Goal: Transaction & Acquisition: Obtain resource

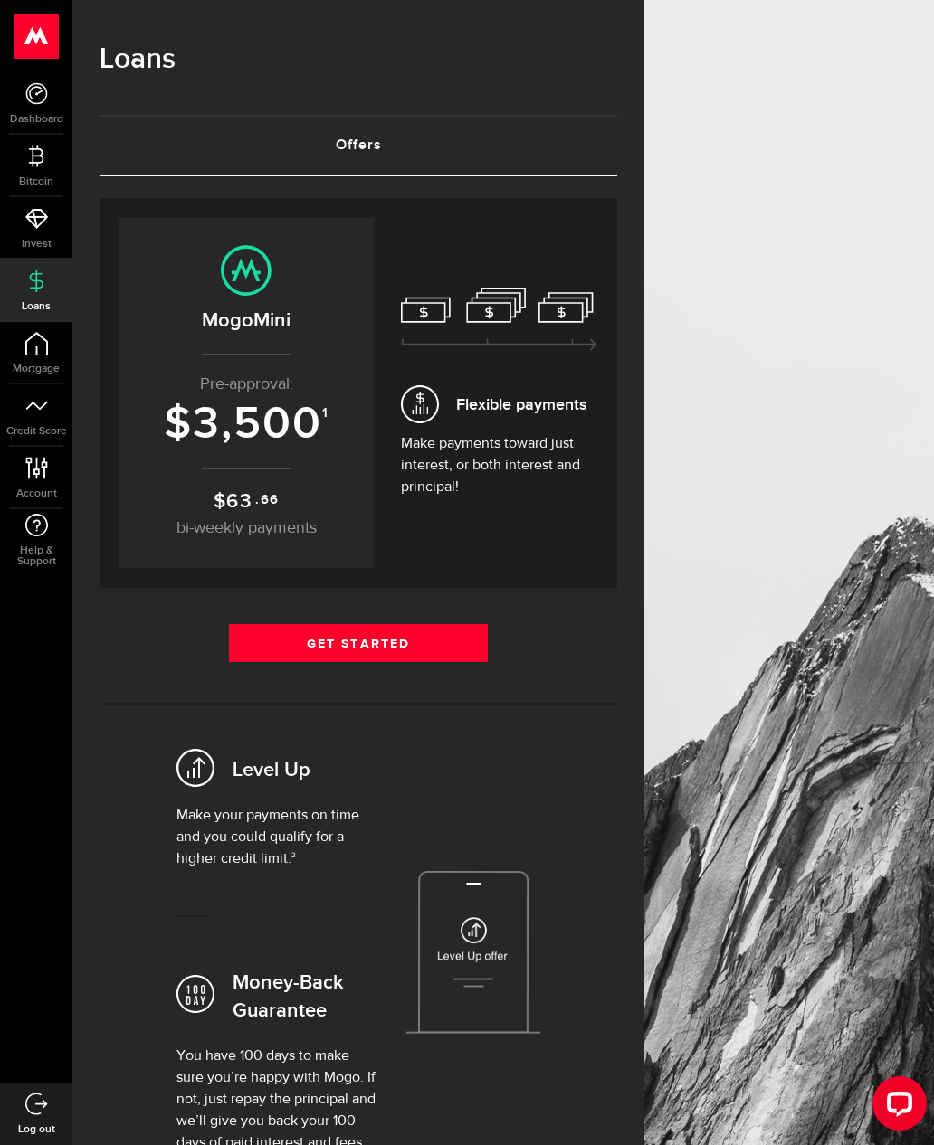
click at [428, 658] on link "Get Started" at bounding box center [358, 643] width 259 height 38
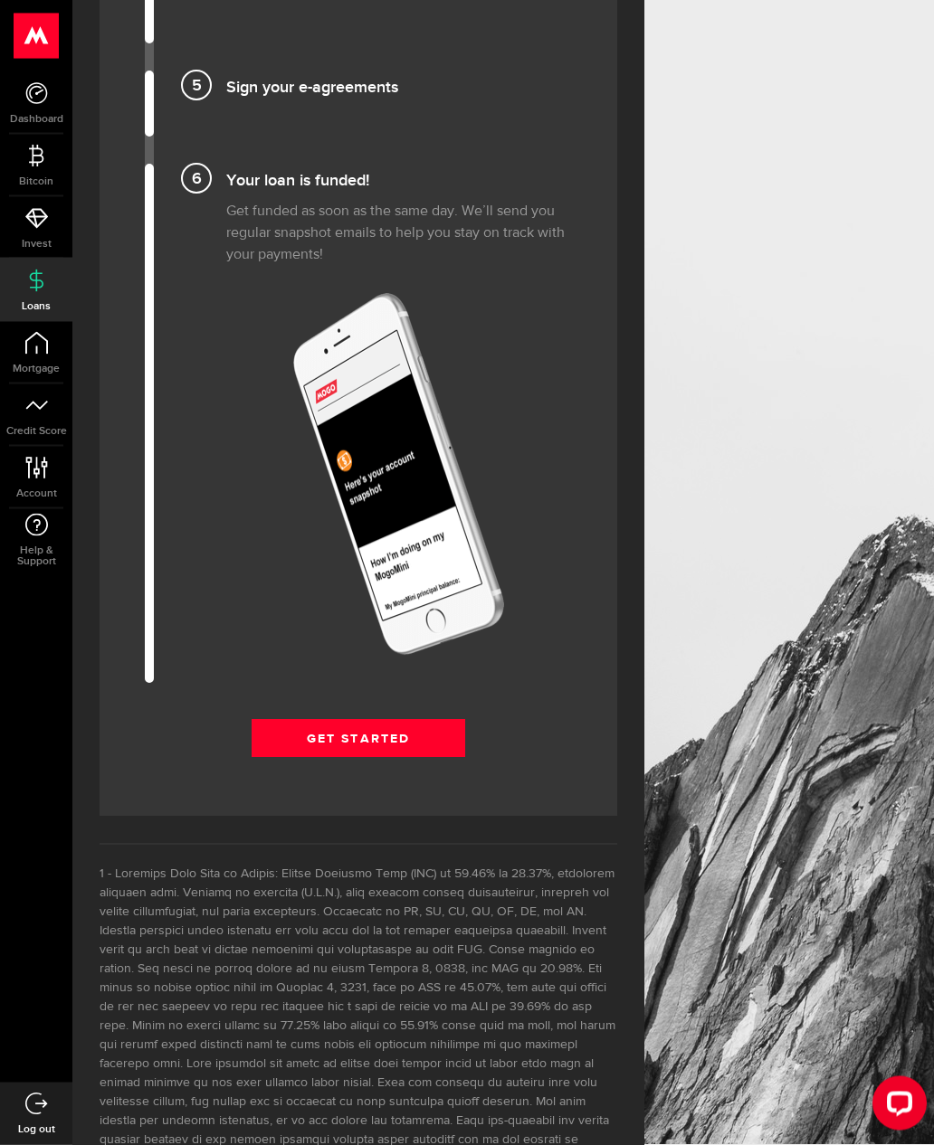
click at [441, 730] on link "Get Started" at bounding box center [357, 739] width 213 height 38
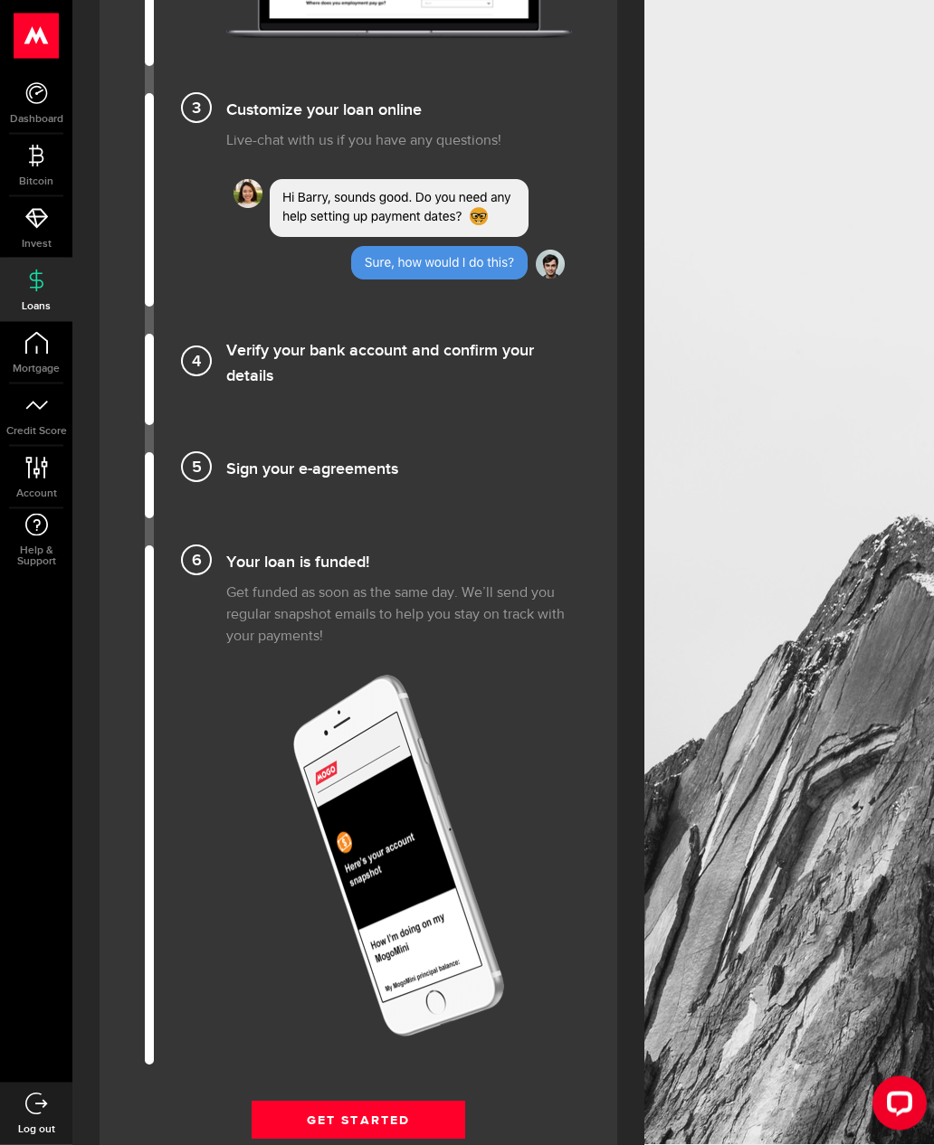
scroll to position [1759, 0]
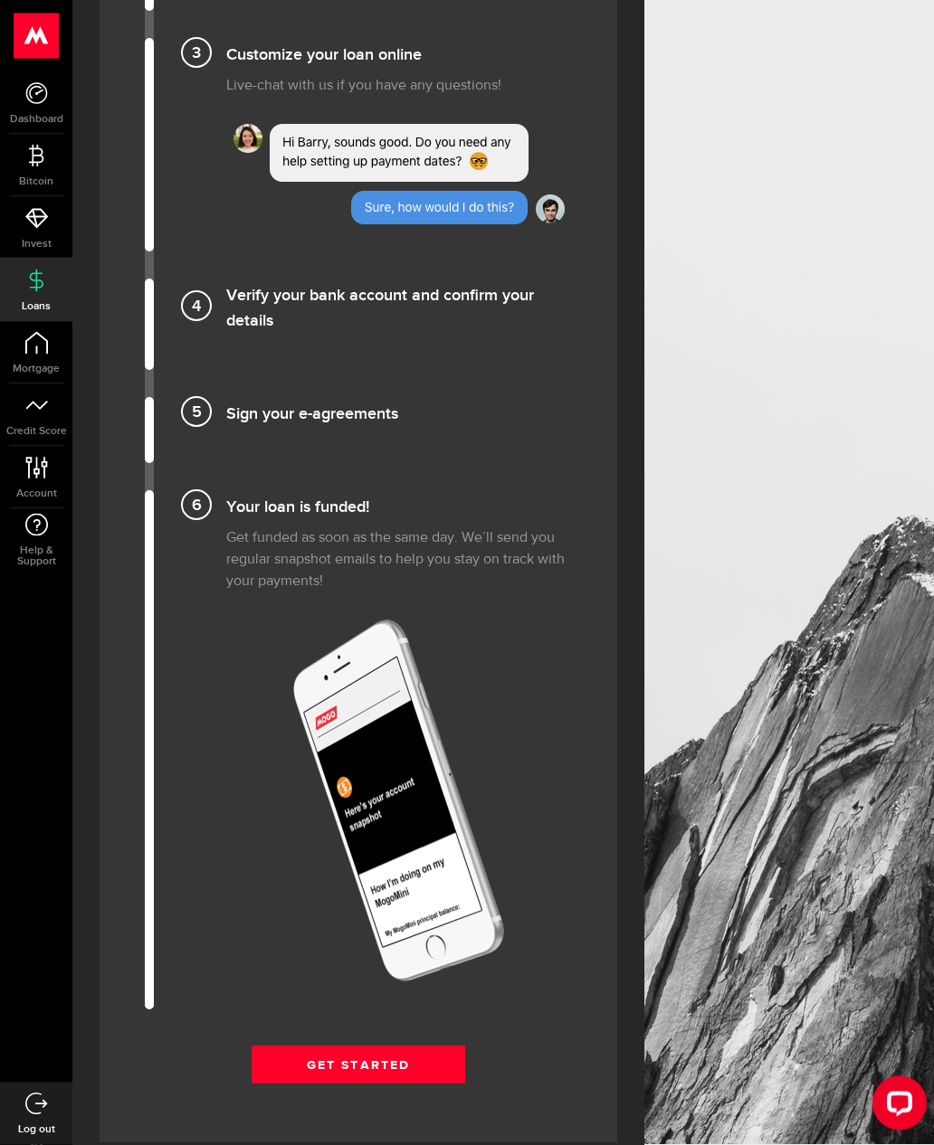
click at [33, 93] on icon at bounding box center [36, 93] width 23 height 23
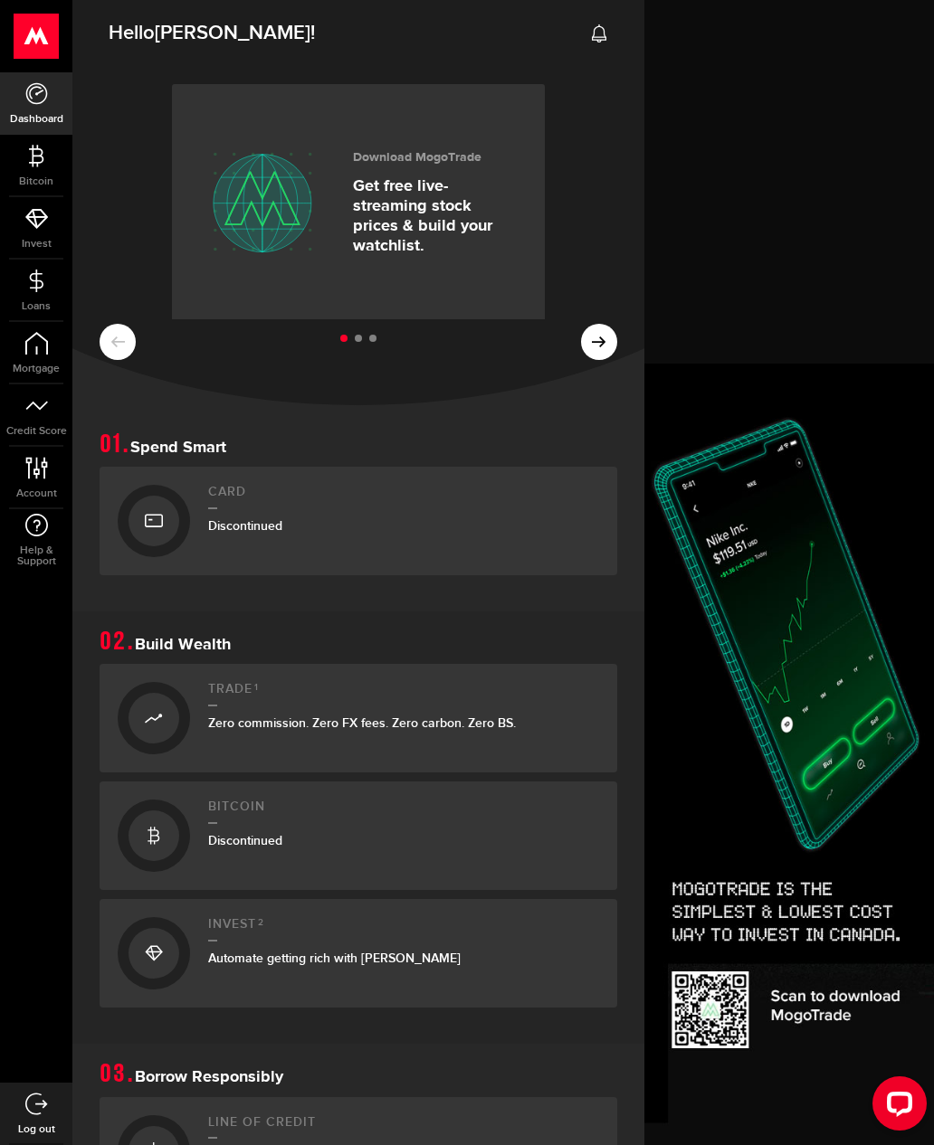
click at [567, 47] on h2 "Hello [PERSON_NAME] !" at bounding box center [358, 28] width 572 height 66
click at [607, 36] on icon at bounding box center [599, 33] width 18 height 18
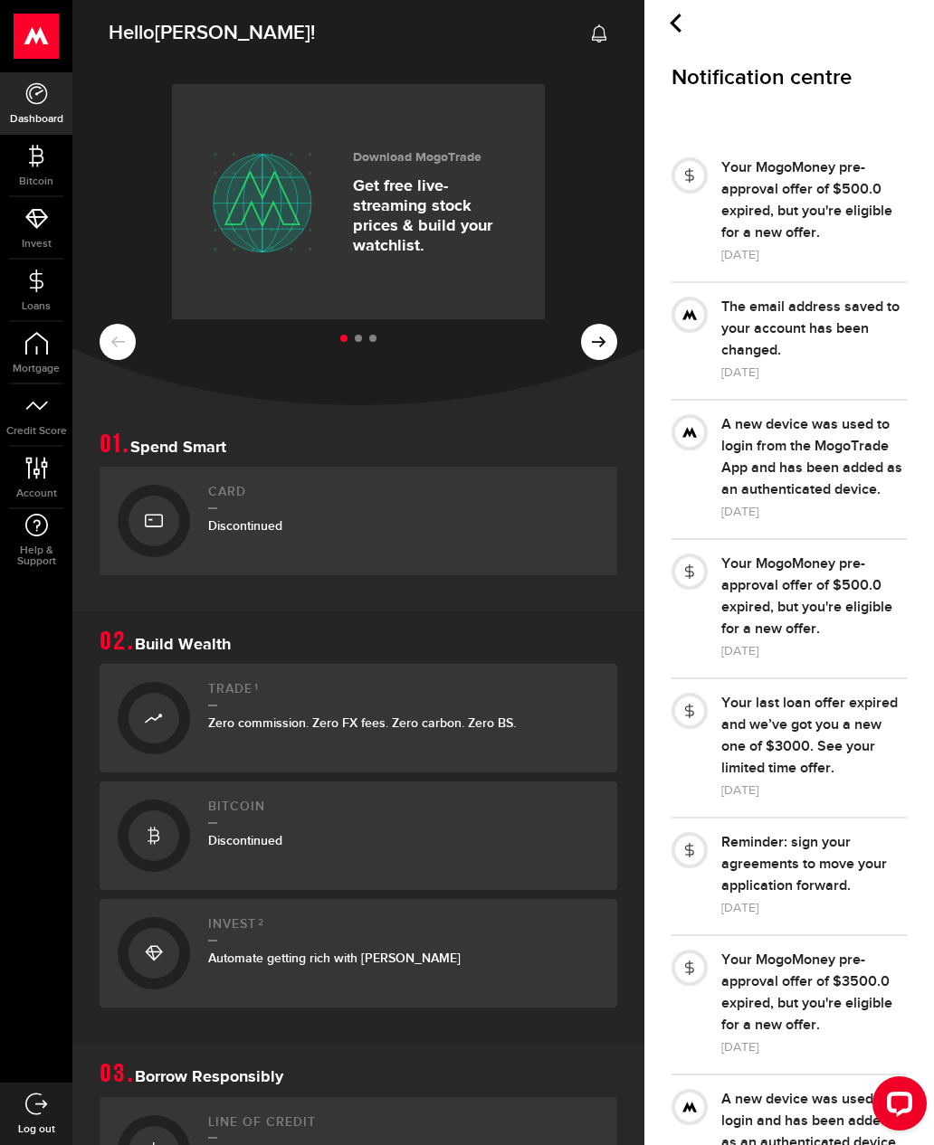
click at [683, 24] on icon at bounding box center [675, 23] width 19 height 19
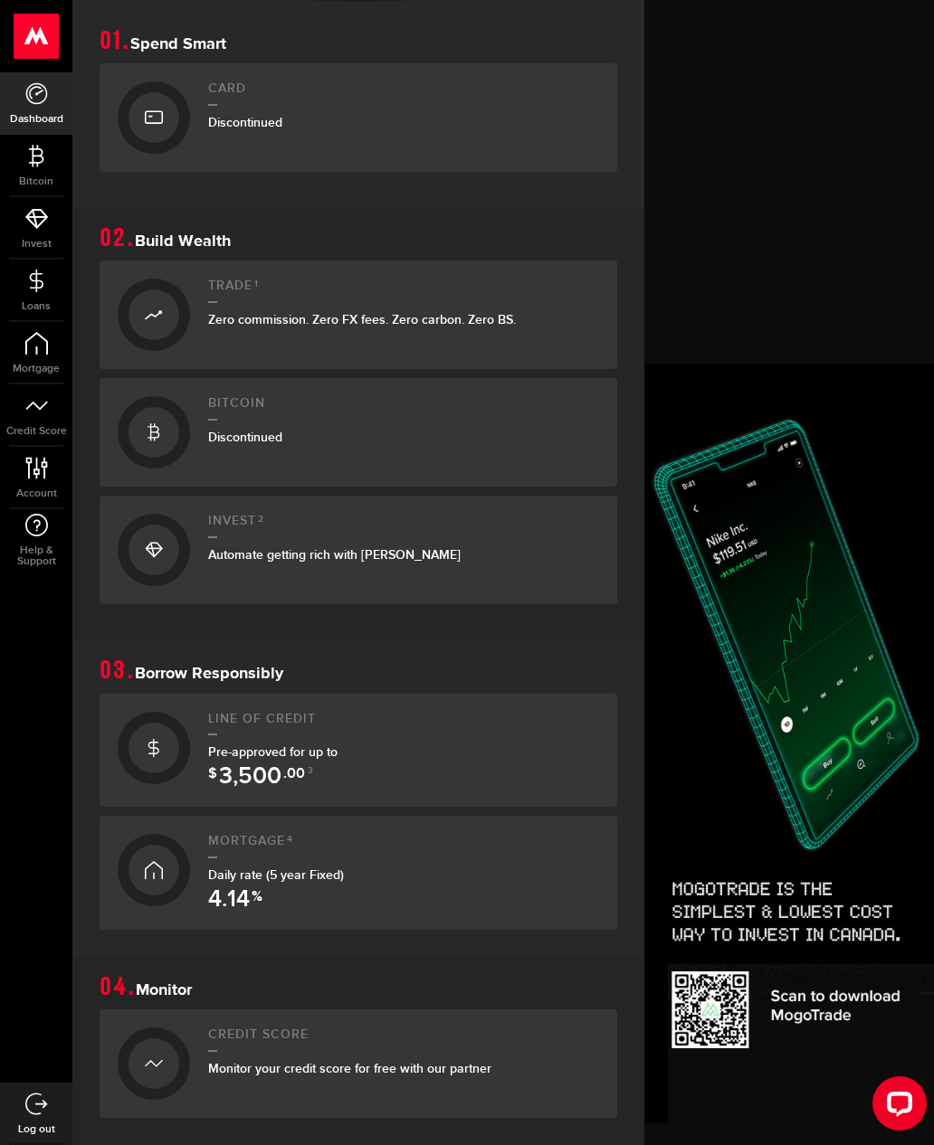
scroll to position [404, 0]
click at [512, 755] on div "Pre-approved for up to $ 3,500 .00 3" at bounding box center [403, 761] width 391 height 38
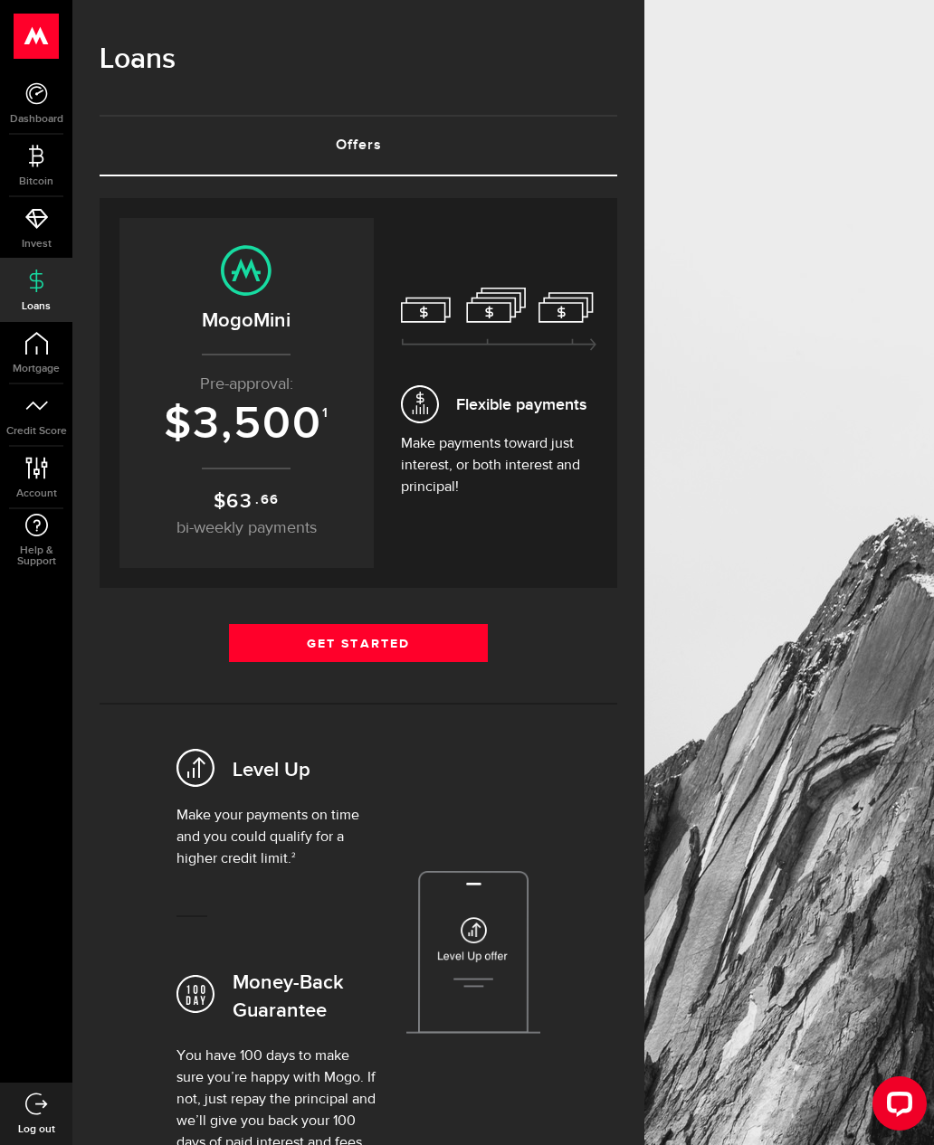
click at [185, 492] on p "$ 63 .66 bi-weekly payments" at bounding box center [247, 514] width 218 height 54
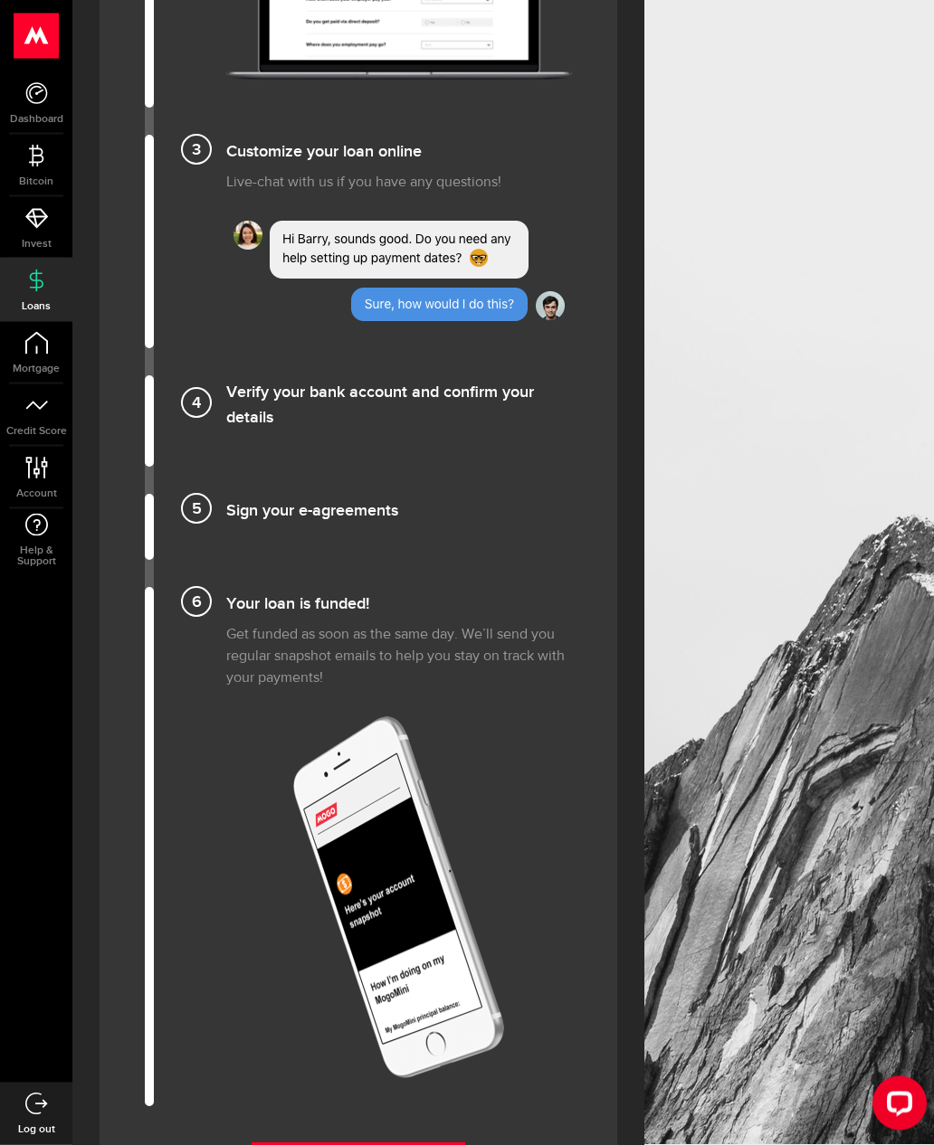
scroll to position [1663, 0]
click at [55, 542] on link "Help & Support" at bounding box center [36, 540] width 72 height 62
click at [15, 473] on link "Account Compte" at bounding box center [36, 478] width 72 height 62
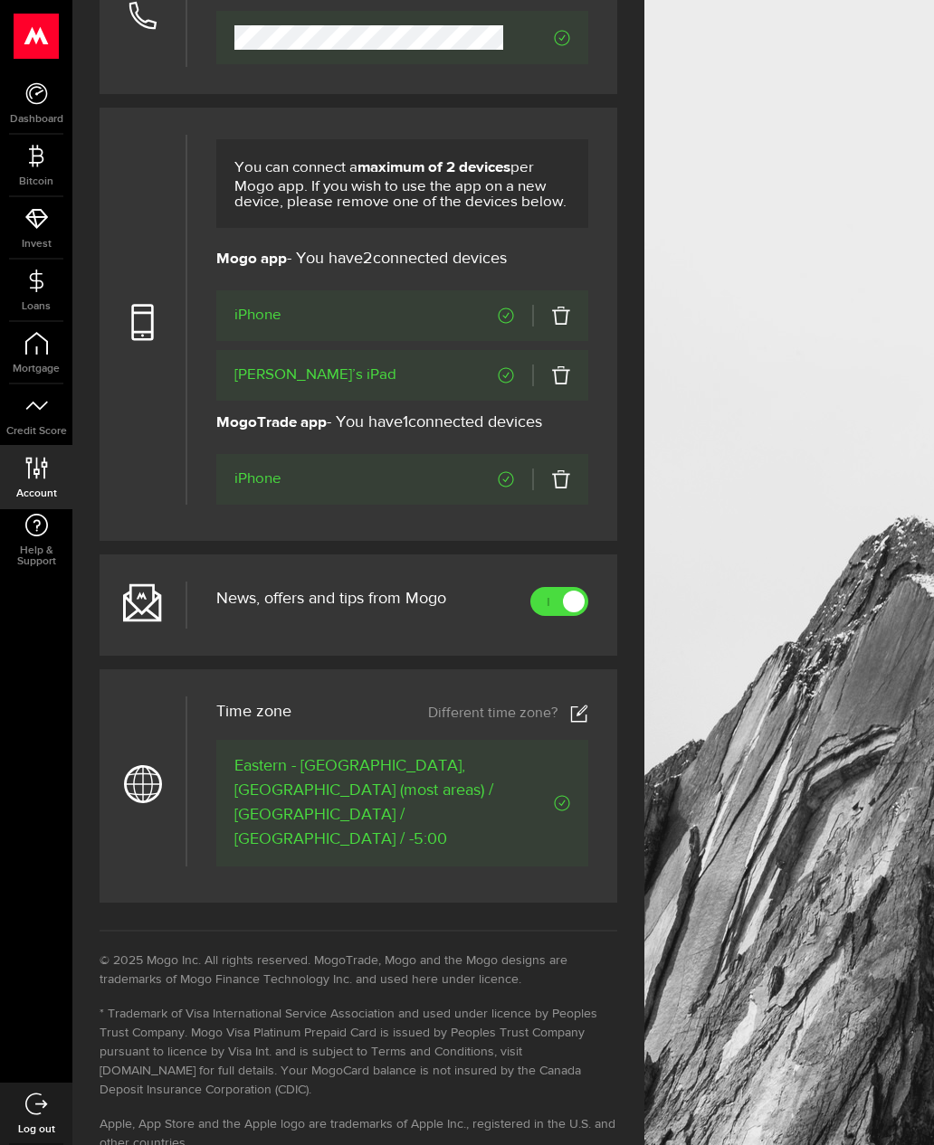
scroll to position [675, 0]
